Goal: Information Seeking & Learning: Learn about a topic

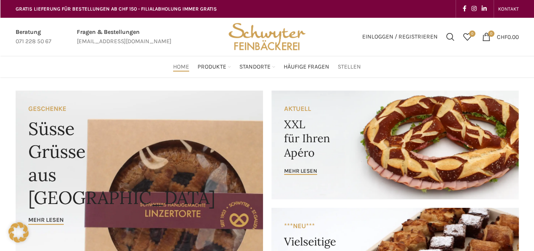
click at [348, 69] on span "Stellen" at bounding box center [349, 67] width 23 height 8
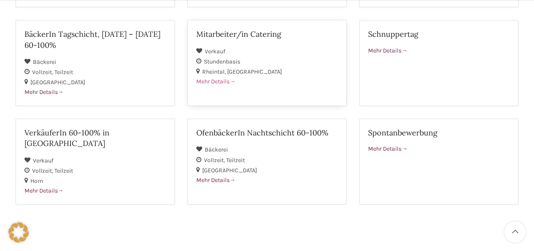
scroll to position [254, 0]
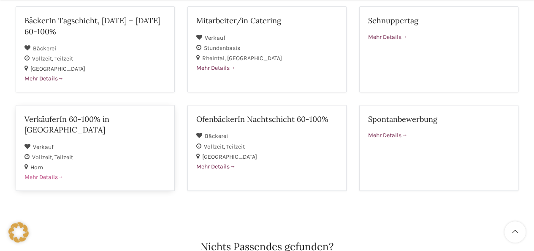
click at [99, 120] on h2 "VerkäuferIn 60-100% in [GEOGRAPHIC_DATA]" at bounding box center [96, 124] width 142 height 21
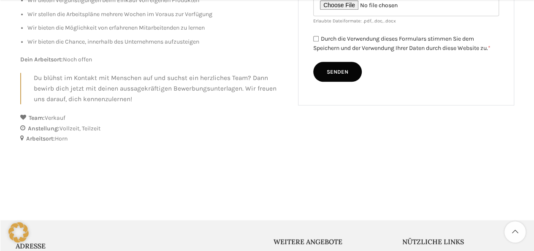
scroll to position [382, 0]
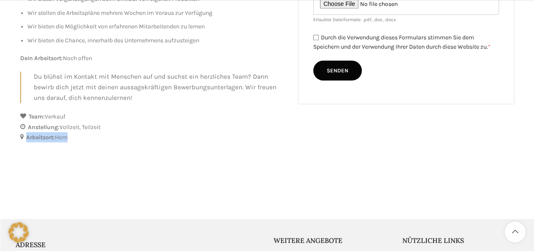
drag, startPoint x: 87, startPoint y: 136, endPoint x: 0, endPoint y: 136, distance: 87.5
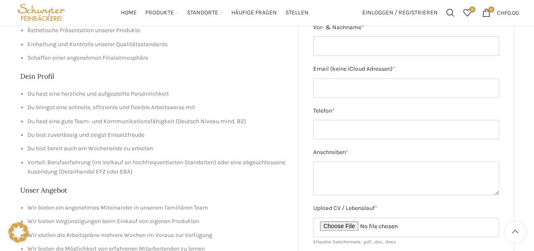
scroll to position [128, 0]
